Goal: Transaction & Acquisition: Purchase product/service

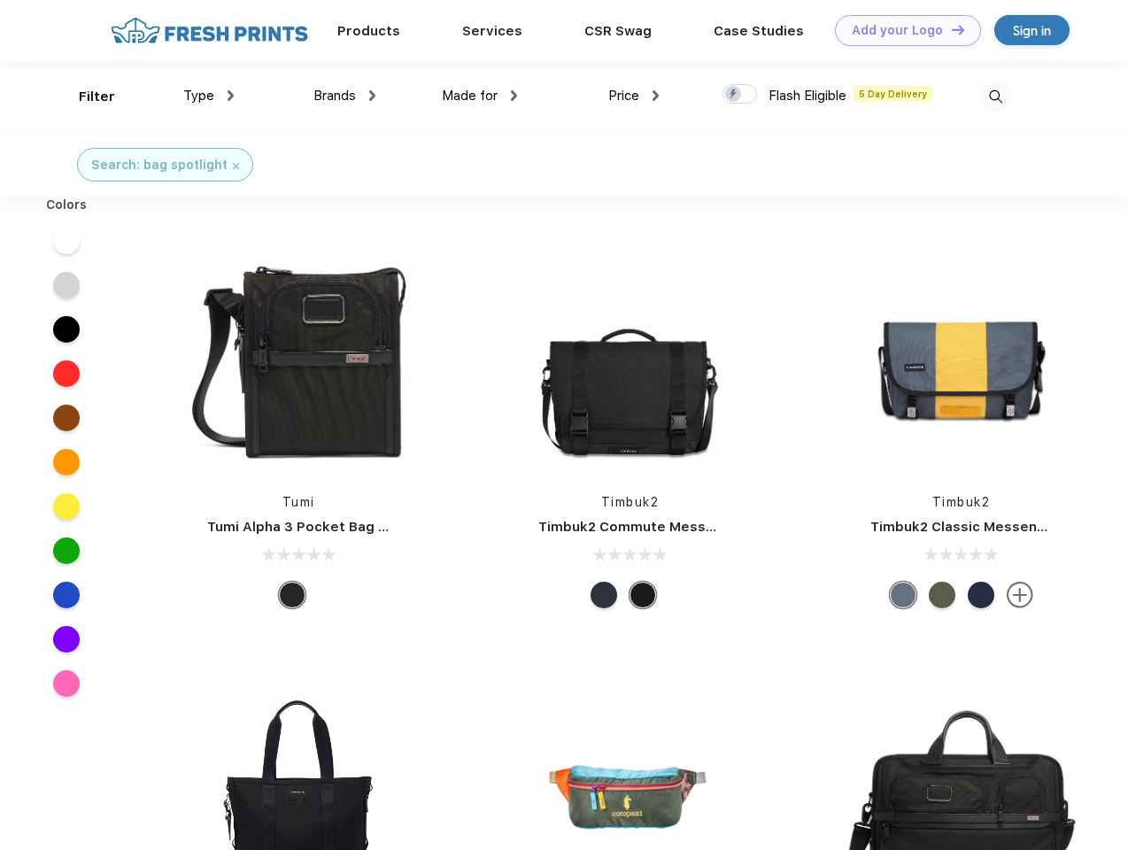
click at [901, 30] on link "Add your Logo Design Tool" at bounding box center [908, 30] width 146 height 31
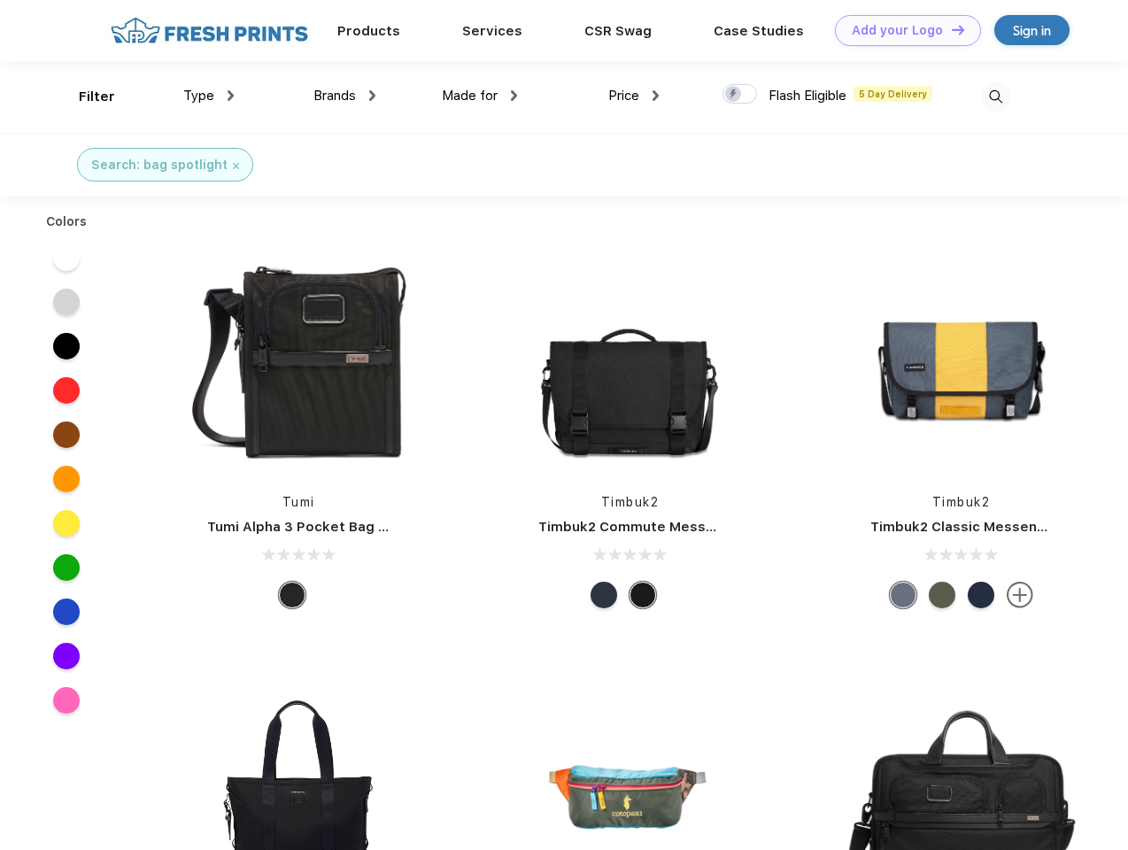
click at [0, 0] on div "Design Tool" at bounding box center [0, 0] width 0 height 0
click at [950, 29] on link "Add your Logo Design Tool" at bounding box center [908, 30] width 146 height 31
click at [85, 97] on div "Filter" at bounding box center [97, 97] width 36 height 20
click at [209, 96] on span "Type" at bounding box center [198, 96] width 31 height 16
click at [344, 96] on span "Brands" at bounding box center [334, 96] width 43 height 16
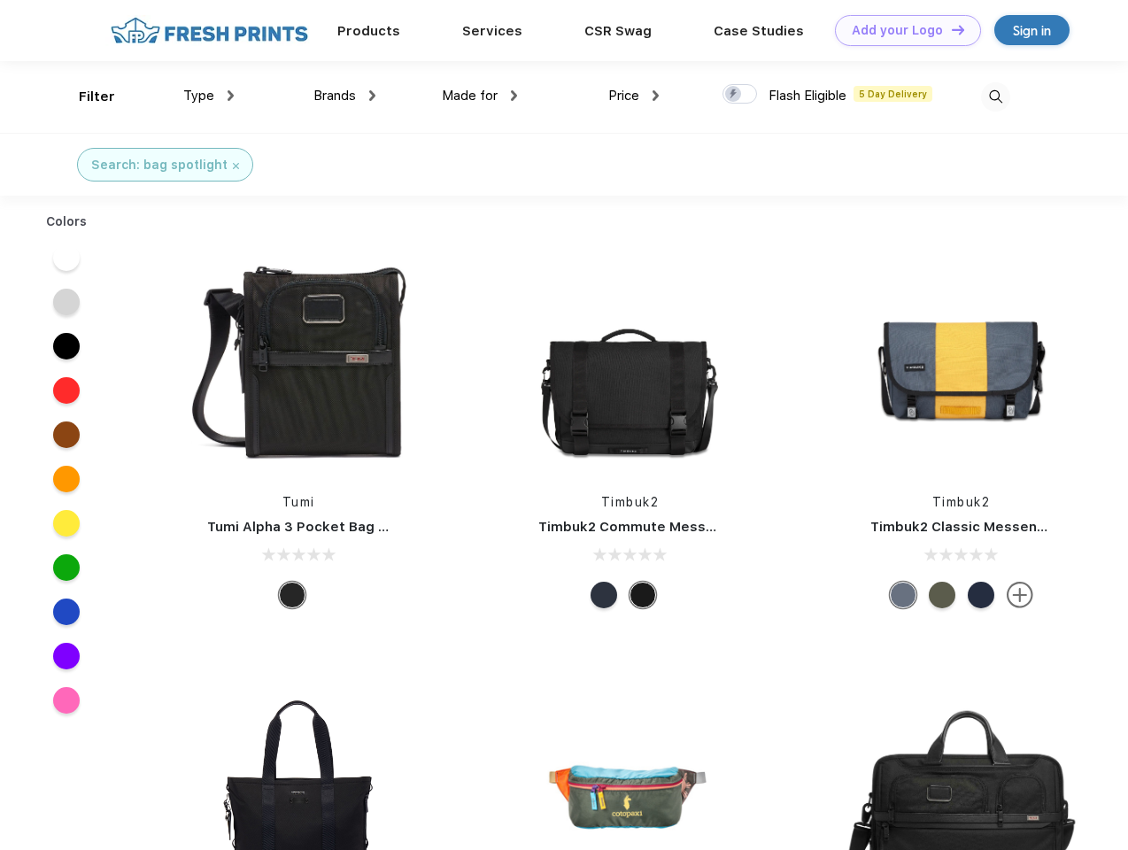
click at [480, 96] on span "Made for" at bounding box center [470, 96] width 56 height 16
click at [634, 96] on span "Price" at bounding box center [623, 96] width 31 height 16
click at [740, 95] on div at bounding box center [740, 93] width 35 height 19
click at [734, 95] on input "checkbox" at bounding box center [729, 89] width 12 height 12
click at [995, 97] on img at bounding box center [995, 96] width 29 height 29
